Goal: Task Accomplishment & Management: Complete application form

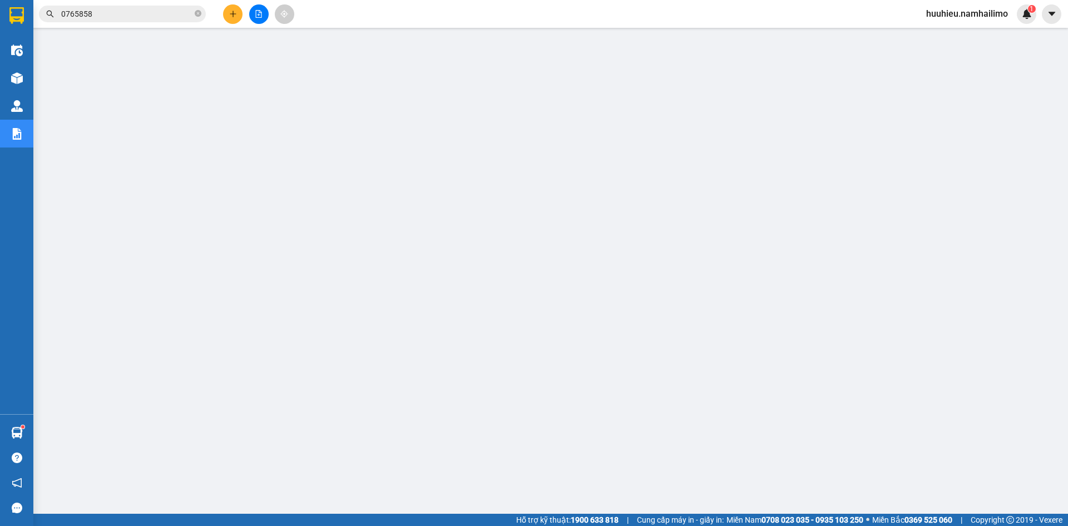
click at [218, 11] on div at bounding box center [258, 13] width 83 height 19
click at [230, 12] on icon "plus" at bounding box center [233, 14] width 8 height 8
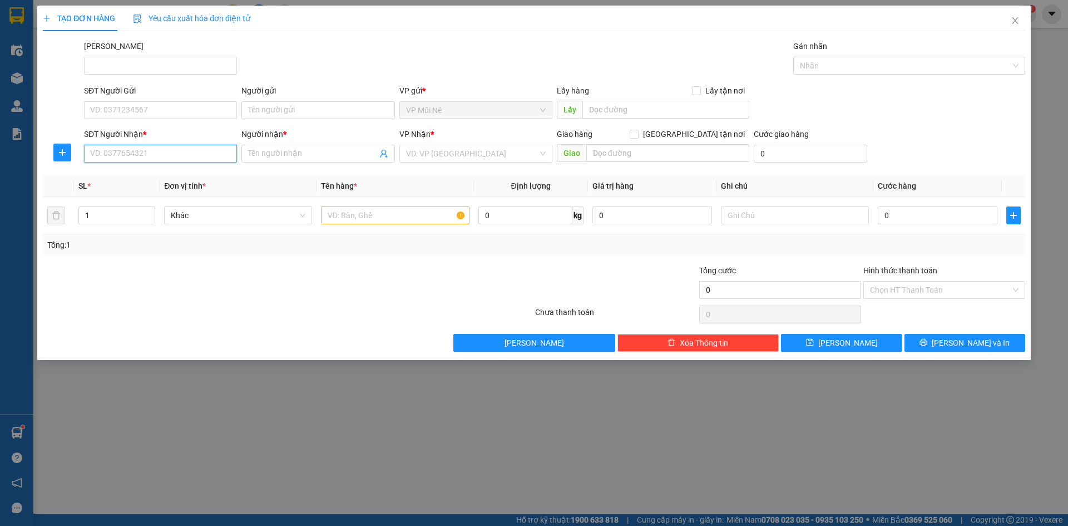
click at [172, 157] on input "SĐT Người Nhận *" at bounding box center [160, 154] width 153 height 18
type input "0905039100"
click at [150, 176] on div "0905039100 - TRANG" at bounding box center [161, 176] width 140 height 12
type input "TRANG"
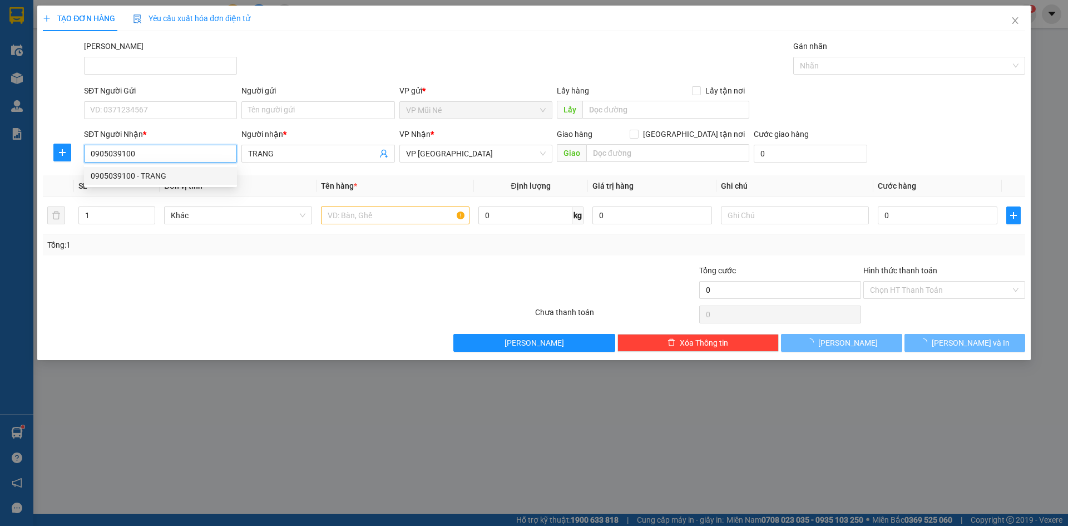
type input "40.000"
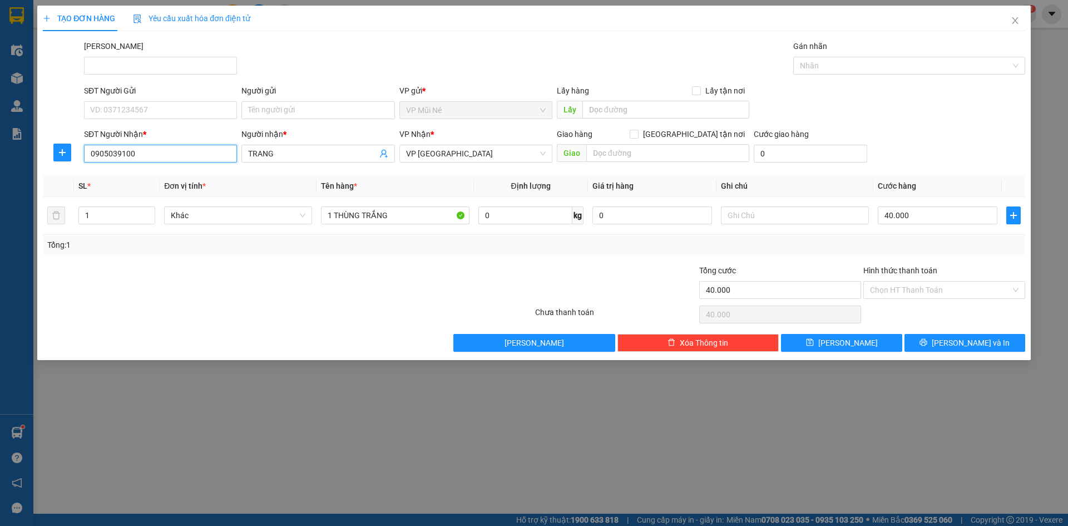
type input "0905039100"
click at [102, 401] on div "TẠO ĐƠN HÀNG Yêu cầu xuất hóa đơn điện tử Transit Pickup Surcharge Ids Transit …" at bounding box center [534, 263] width 1068 height 526
click at [141, 103] on input "SĐT Người Gửi" at bounding box center [160, 110] width 153 height 18
click at [132, 115] on input "SĐT Người Gửi" at bounding box center [160, 110] width 153 height 18
click at [124, 145] on div "0905039100 - TRANG" at bounding box center [161, 150] width 140 height 12
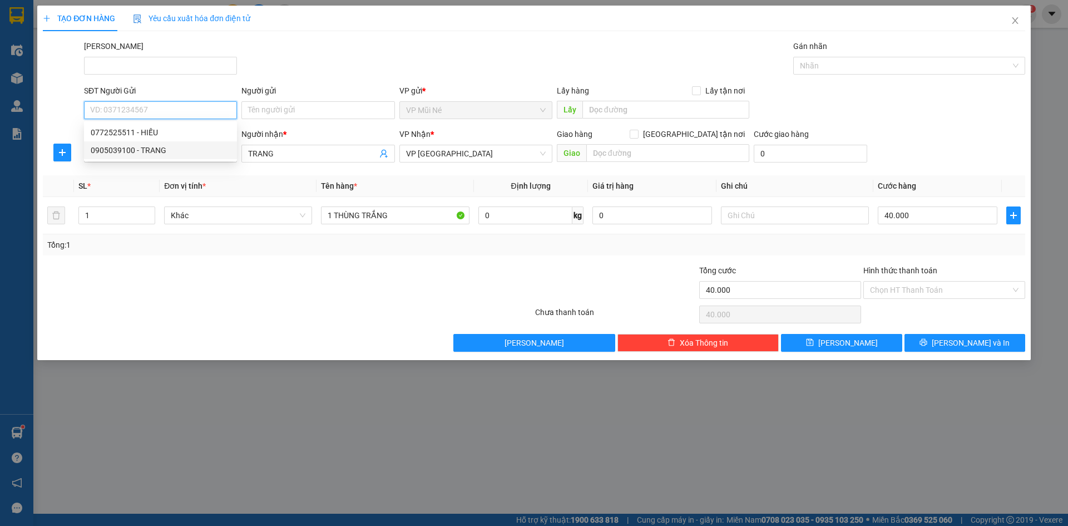
type input "0905039100"
type input "TRANG"
type input "250.000"
click at [145, 351] on div "Lưu nháp Xóa Thông tin [PERSON_NAME] và In" at bounding box center [534, 343] width 985 height 18
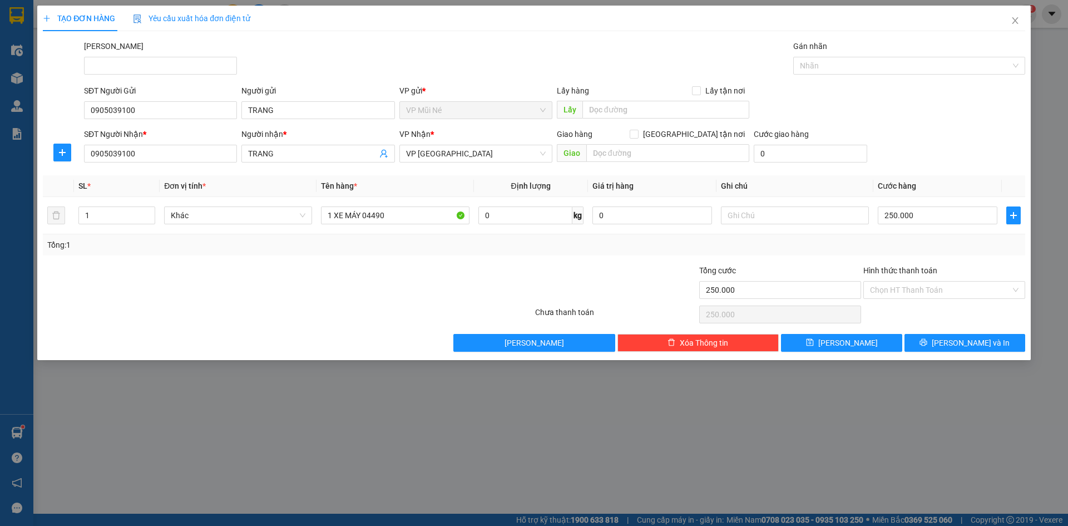
click at [139, 407] on div "TẠO ĐƠN HÀNG Yêu cầu xuất hóa đơn điện tử Transit Pickup Surcharge Ids Transit …" at bounding box center [534, 263] width 1068 height 526
click at [150, 116] on input "0905039100" at bounding box center [160, 110] width 153 height 18
drag, startPoint x: 147, startPoint y: 113, endPoint x: 71, endPoint y: 135, distance: 79.9
click at [71, 135] on form "SĐT Người Gửi 0905039100 Người gửi TRANG VP gửi * VP Mũi Né Lấy hàng Lấy tận nơ…" at bounding box center [534, 126] width 982 height 82
type input "0785780440"
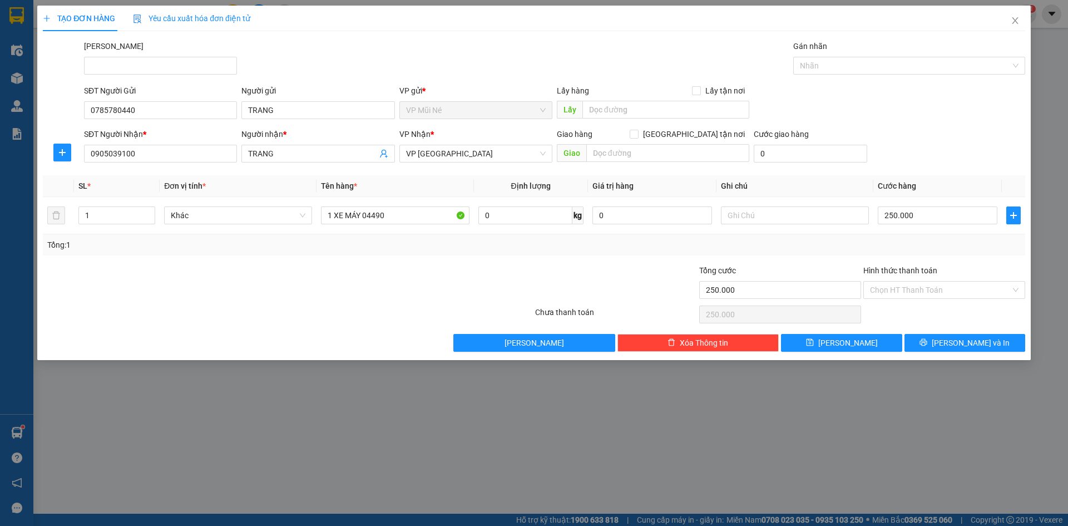
click at [238, 386] on div "TẠO ĐƠN HÀNG Yêu cầu xuất hóa đơn điện tử Transit Pickup Surcharge Ids Transit …" at bounding box center [534, 263] width 1068 height 526
click at [295, 112] on input "TRANG" at bounding box center [317, 110] width 153 height 18
click at [224, 414] on div "TẠO ĐƠN HÀNG Yêu cầu xuất hóa đơn điện tử Transit Pickup Surcharge Ids Transit …" at bounding box center [534, 263] width 1068 height 526
click at [293, 151] on input "TRANG" at bounding box center [312, 153] width 129 height 12
type input "T"
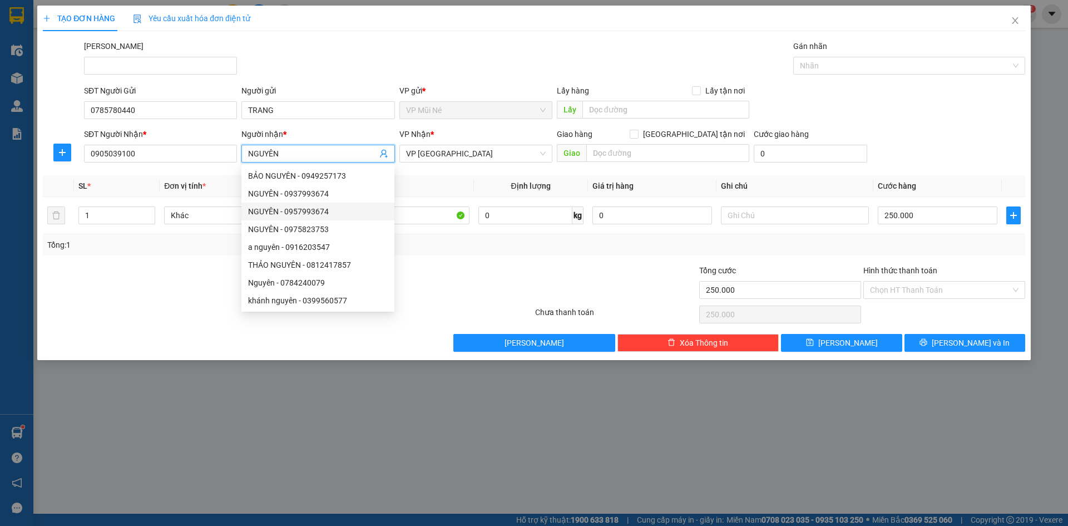
type input "NGUYÊN"
click at [486, 274] on div "Transit Pickup Surcharge Ids Transit Deliver Surcharge Ids Transit Deliver Surc…" at bounding box center [534, 196] width 982 height 312
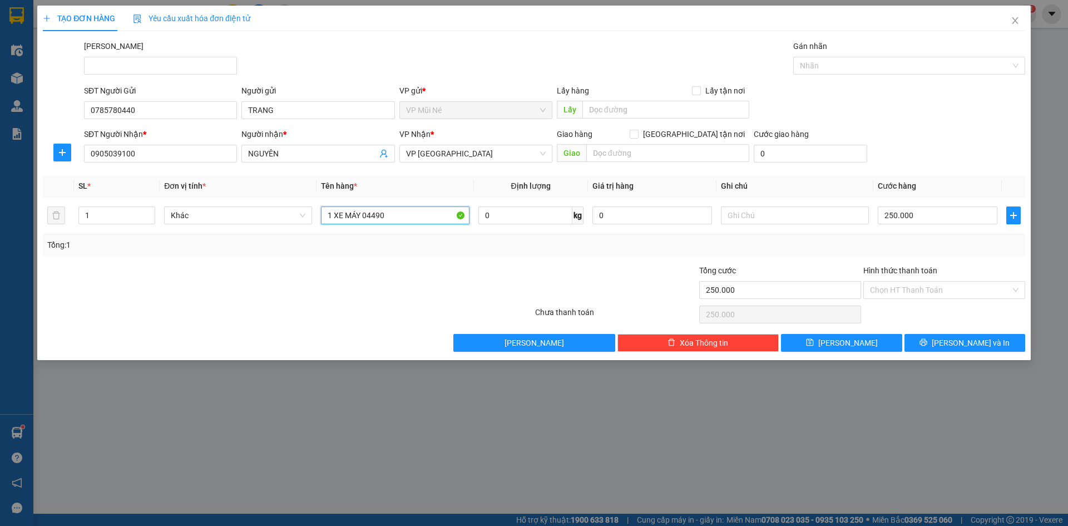
drag, startPoint x: 397, startPoint y: 220, endPoint x: 234, endPoint y: 250, distance: 165.7
click at [234, 250] on div "SL * Đơn vị tính * Tên hàng * Định lượng Giá trị hàng Ghi chú Cước hàng 1 Khác …" at bounding box center [534, 215] width 982 height 80
type input "1T XỐP"
click at [926, 217] on input "250.000" at bounding box center [938, 215] width 120 height 18
type input "0"
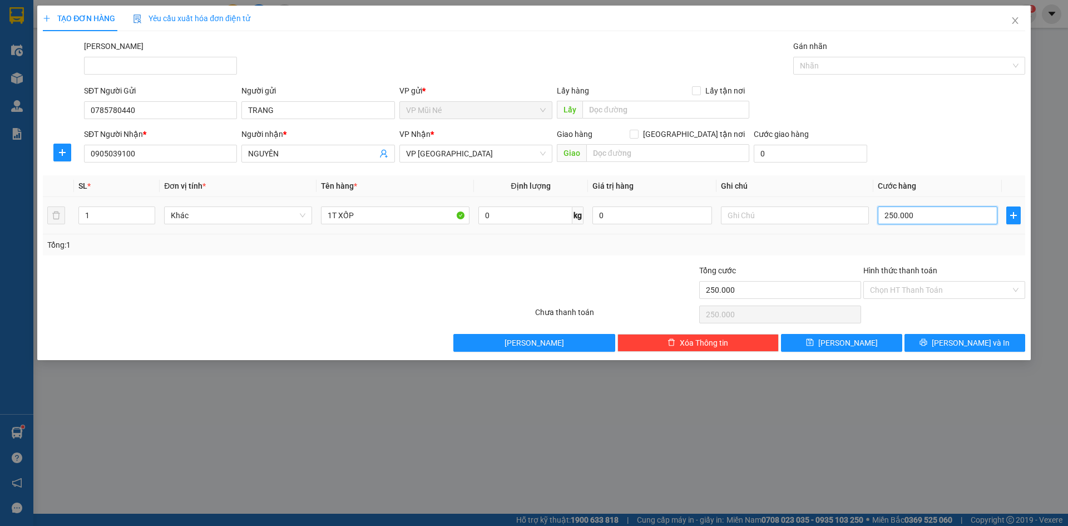
type input "0"
type input "6"
type input "006"
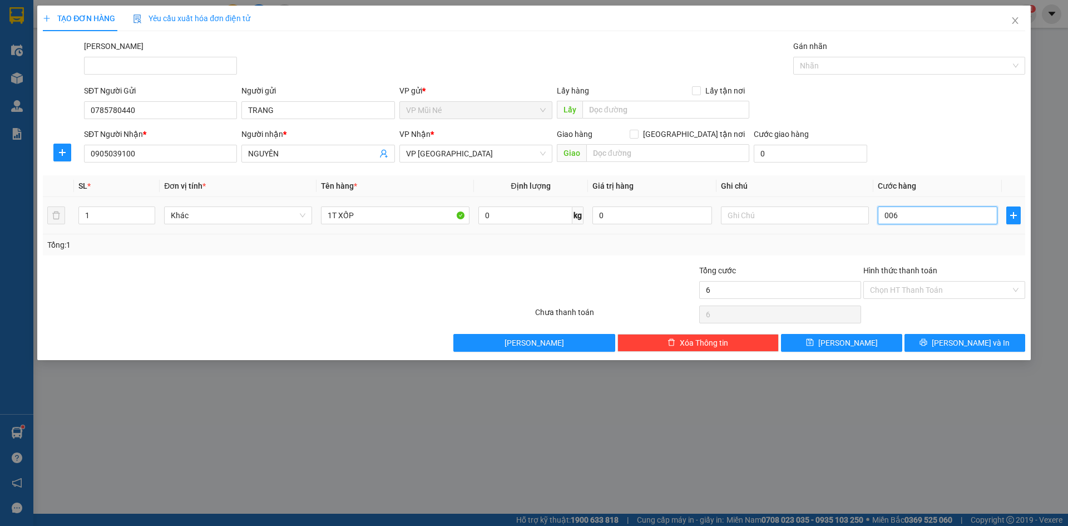
type input "60"
type input "00.600"
type input "600"
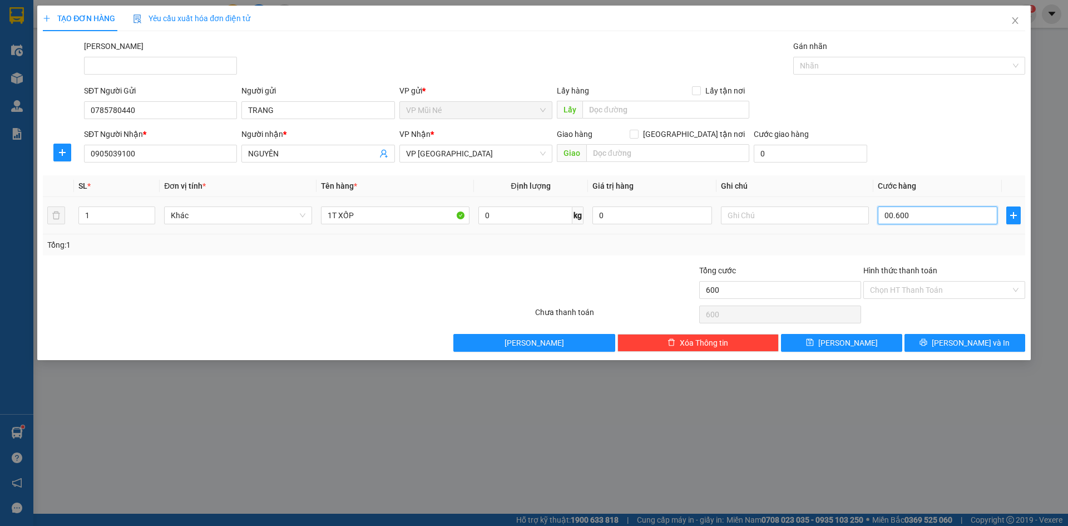
type input "0.006.000"
type input "6.000"
type input "00.006.000"
type input "6.000"
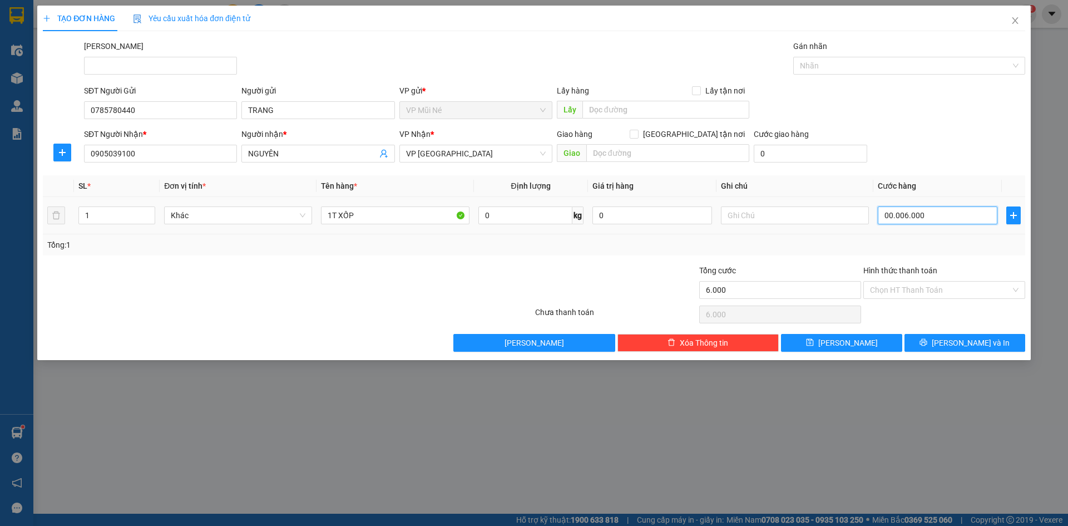
type input "6.000"
type input "00.006.000"
type input "6.000.000"
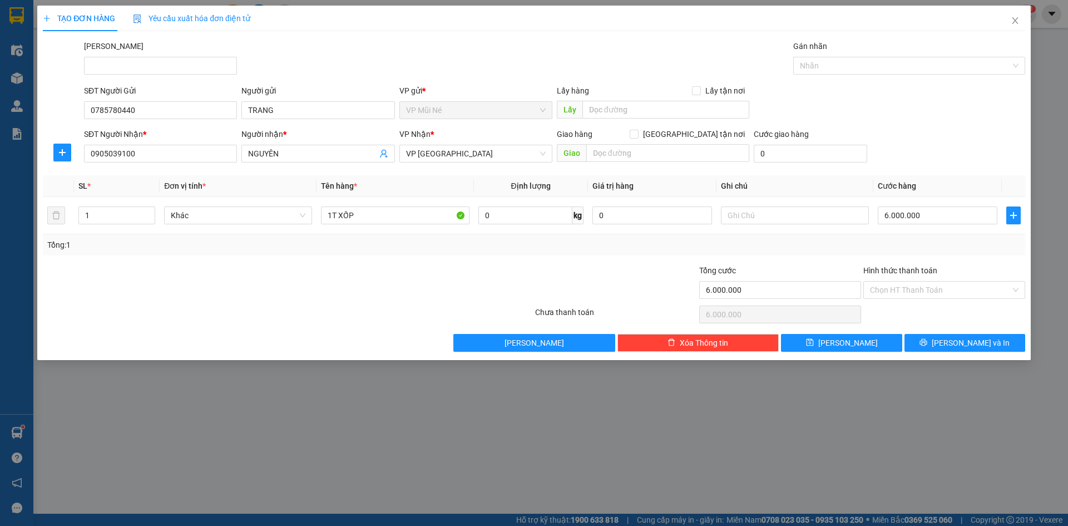
click at [956, 127] on form "SĐT Người Gửi 0785780440 Người gửi TRANG VP gửi * VP Mũi Né Lấy hàng Lấy tận nơ…" at bounding box center [534, 126] width 982 height 82
click at [924, 215] on input "6.000.000" at bounding box center [938, 215] width 120 height 18
type input "6"
type input "0.000.060"
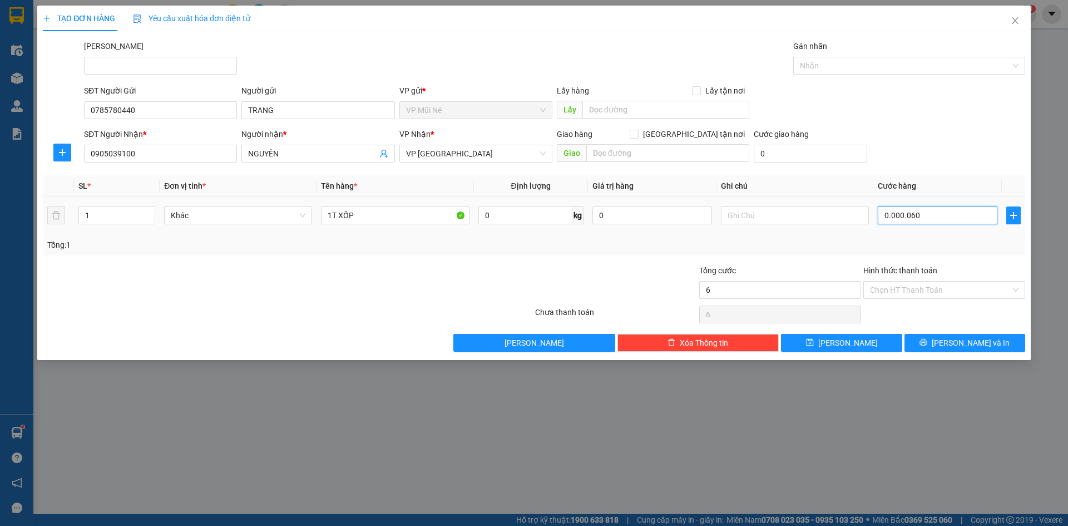
type input "60"
type input "000.000.600"
type input "600"
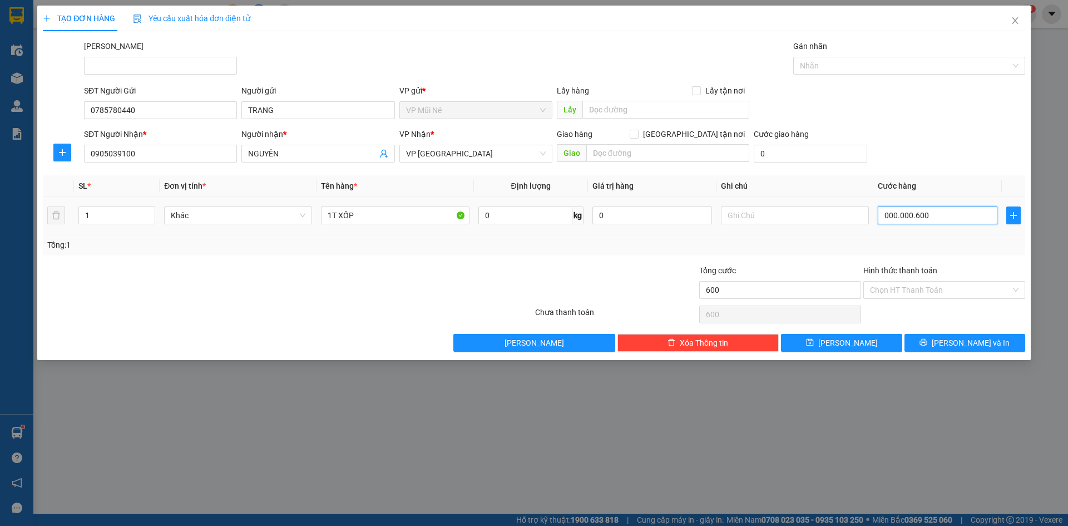
type input "6.000"
type input "0.000.000.060.000"
type input "60.000"
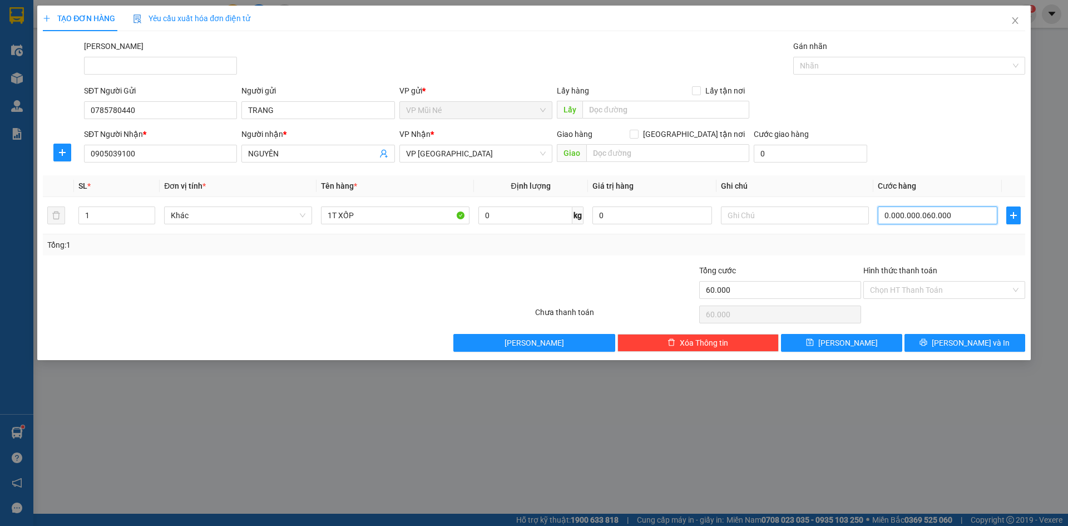
type input "000.000.060.000"
type input "60.000"
click at [937, 171] on div "Transit Pickup Surcharge Ids Transit Deliver Surcharge Ids Transit Deliver Surc…" at bounding box center [534, 196] width 982 height 312
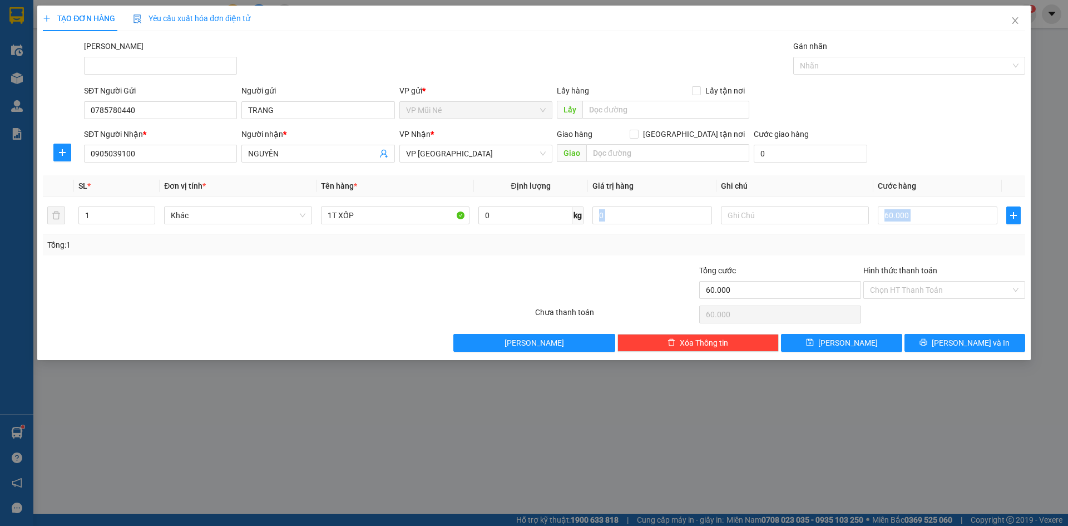
click at [937, 171] on div "Transit Pickup Surcharge Ids Transit Deliver Surcharge Ids Transit Deliver Surc…" at bounding box center [534, 196] width 982 height 312
click at [937, 167] on div "Transit Pickup Surcharge Ids Transit Deliver Surcharge Ids Transit Deliver Surc…" at bounding box center [534, 196] width 982 height 312
click at [394, 221] on input "1T XỐP" at bounding box center [395, 215] width 148 height 18
type input "1T XỐP ( THỰC PHẨM )"
click at [927, 339] on icon "printer" at bounding box center [924, 342] width 8 height 8
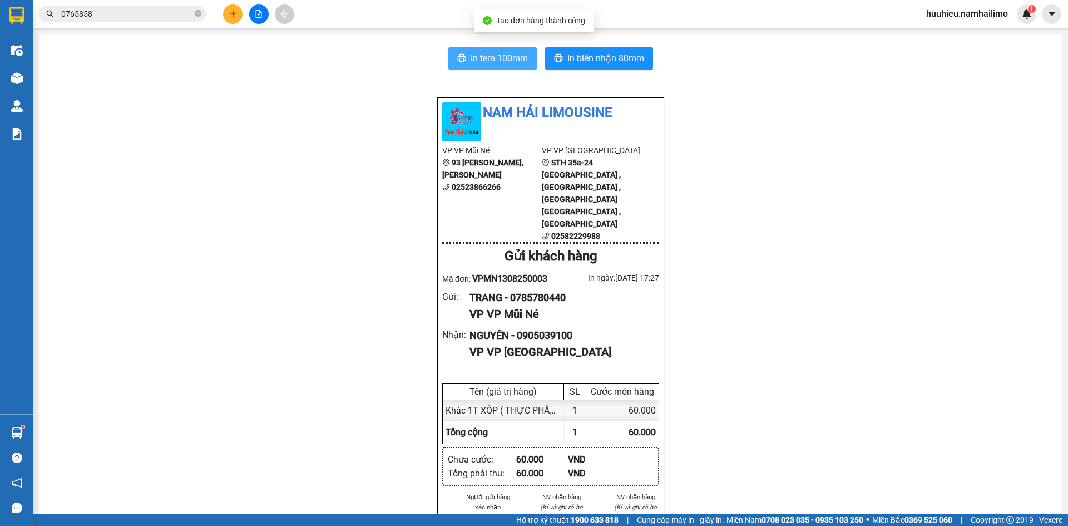
click at [466, 50] on button "In tem 100mm" at bounding box center [492, 58] width 88 height 22
